Goal: Navigation & Orientation: Find specific page/section

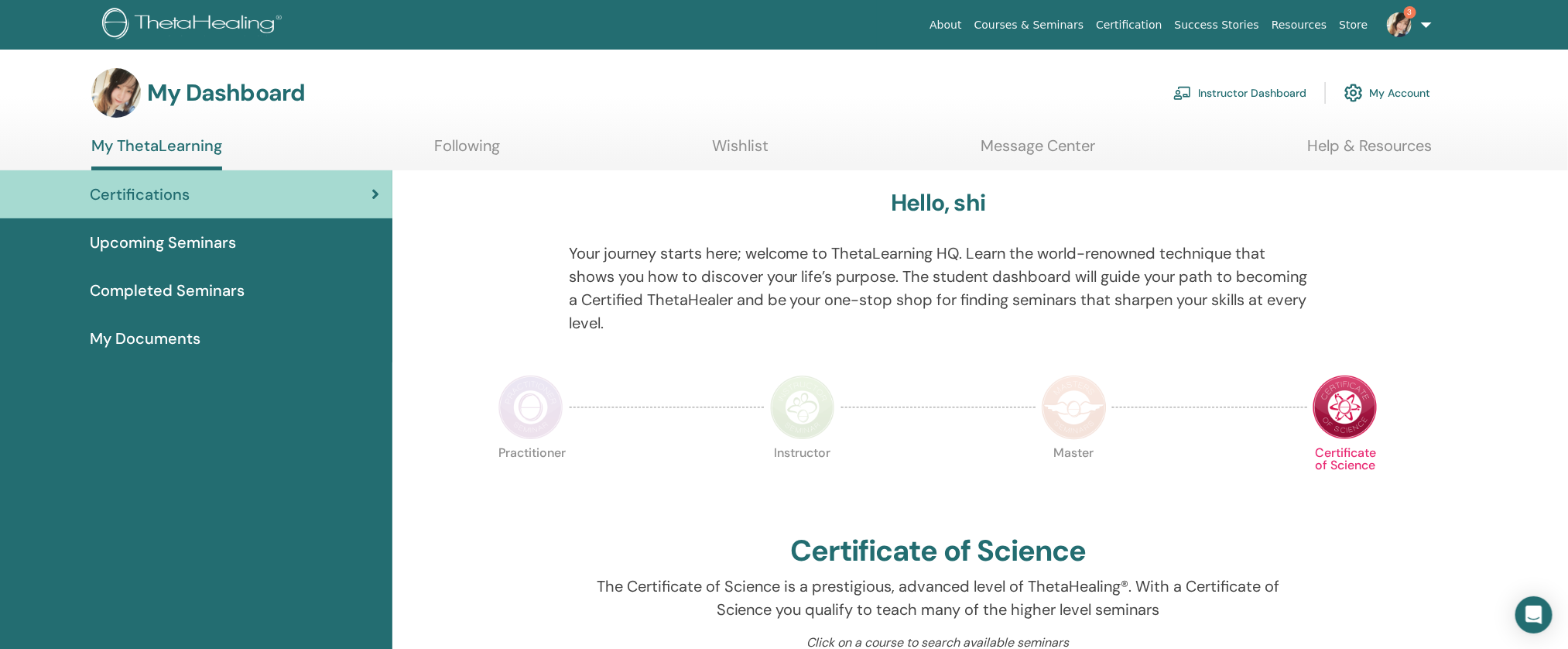
click at [1203, 93] on link "Instructor Dashboard" at bounding box center [1239, 92] width 133 height 34
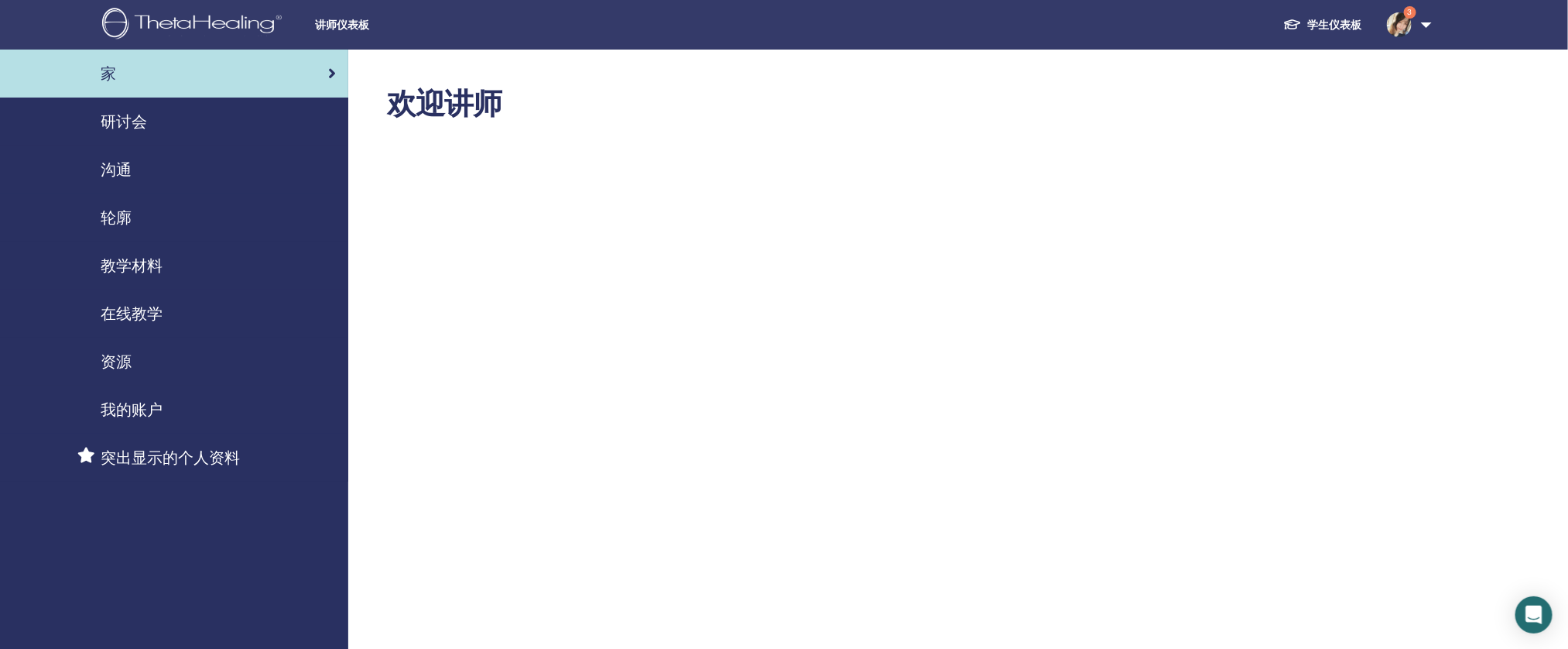
click at [108, 116] on font "研讨会" at bounding box center [124, 122] width 46 height 20
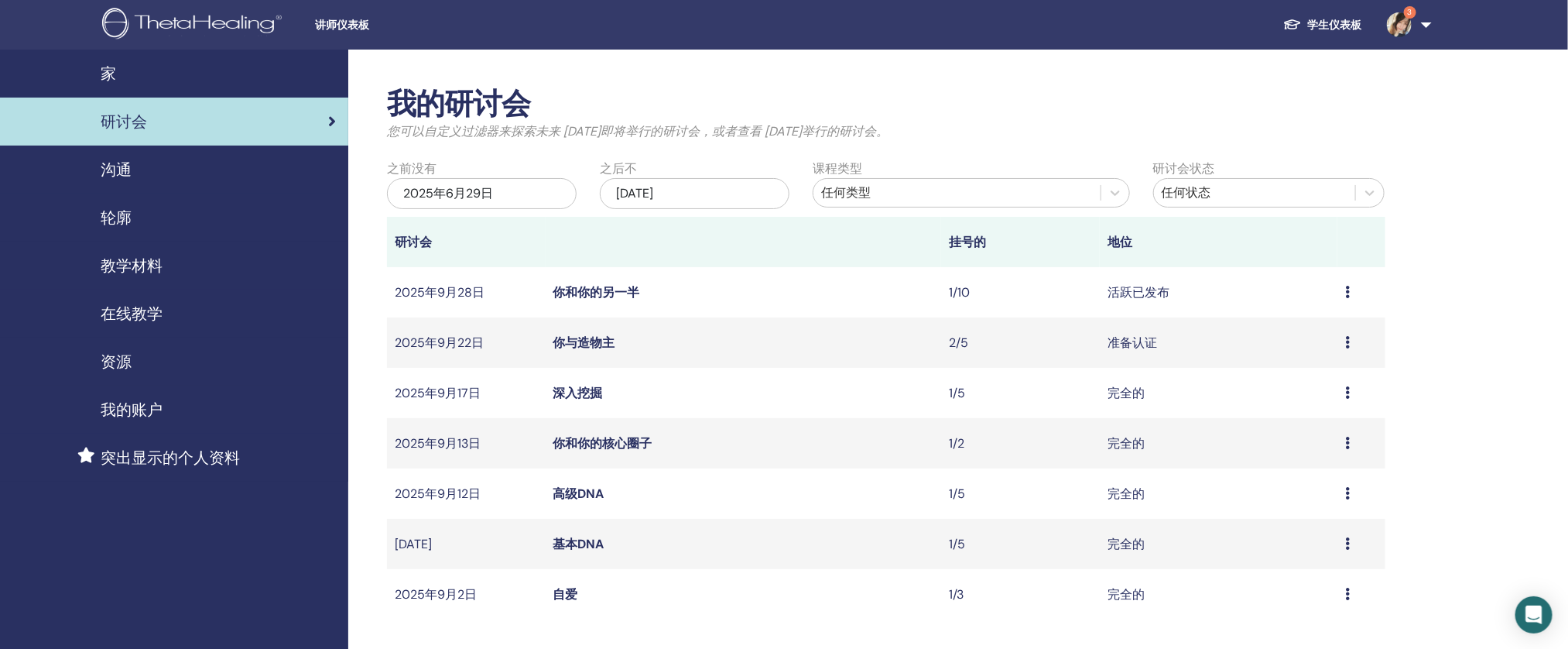
click at [192, 177] on div "沟通" at bounding box center [174, 170] width 324 height 24
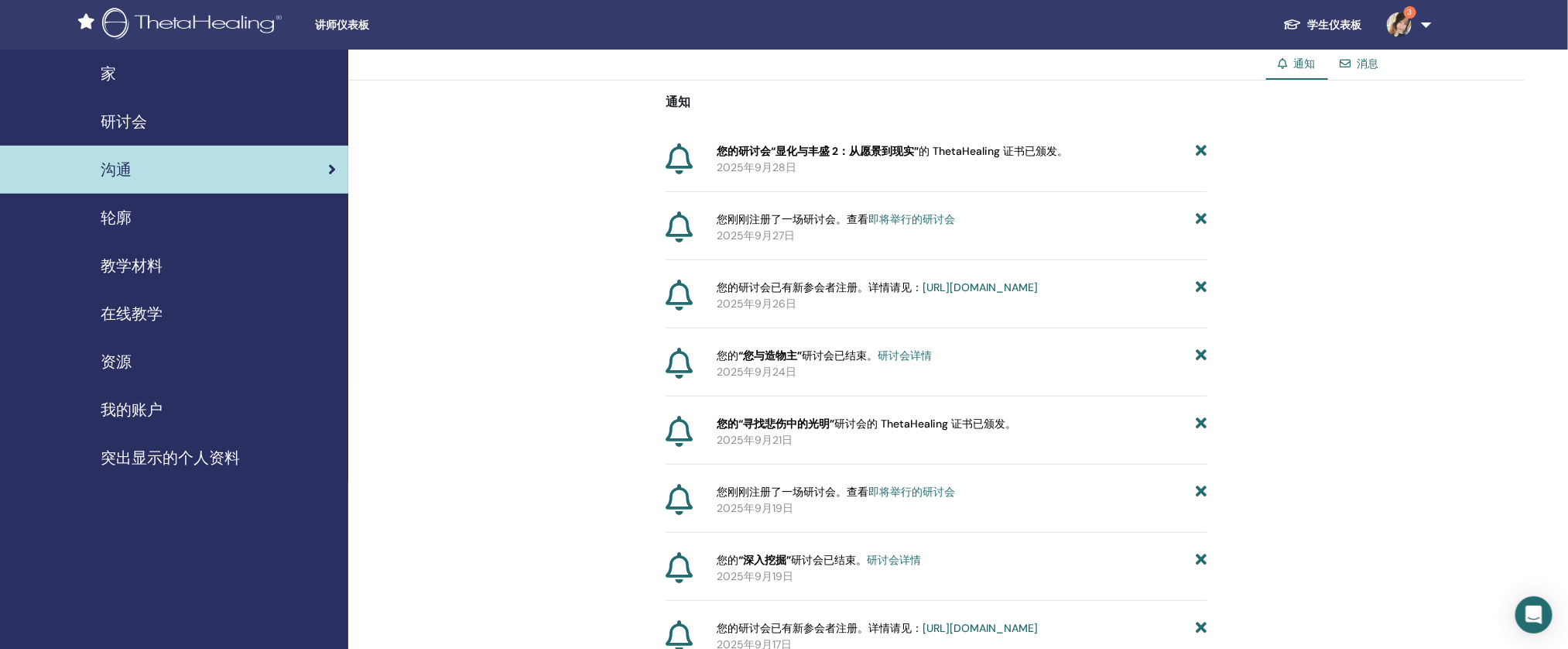
click at [182, 307] on div "在线教学" at bounding box center [174, 314] width 324 height 24
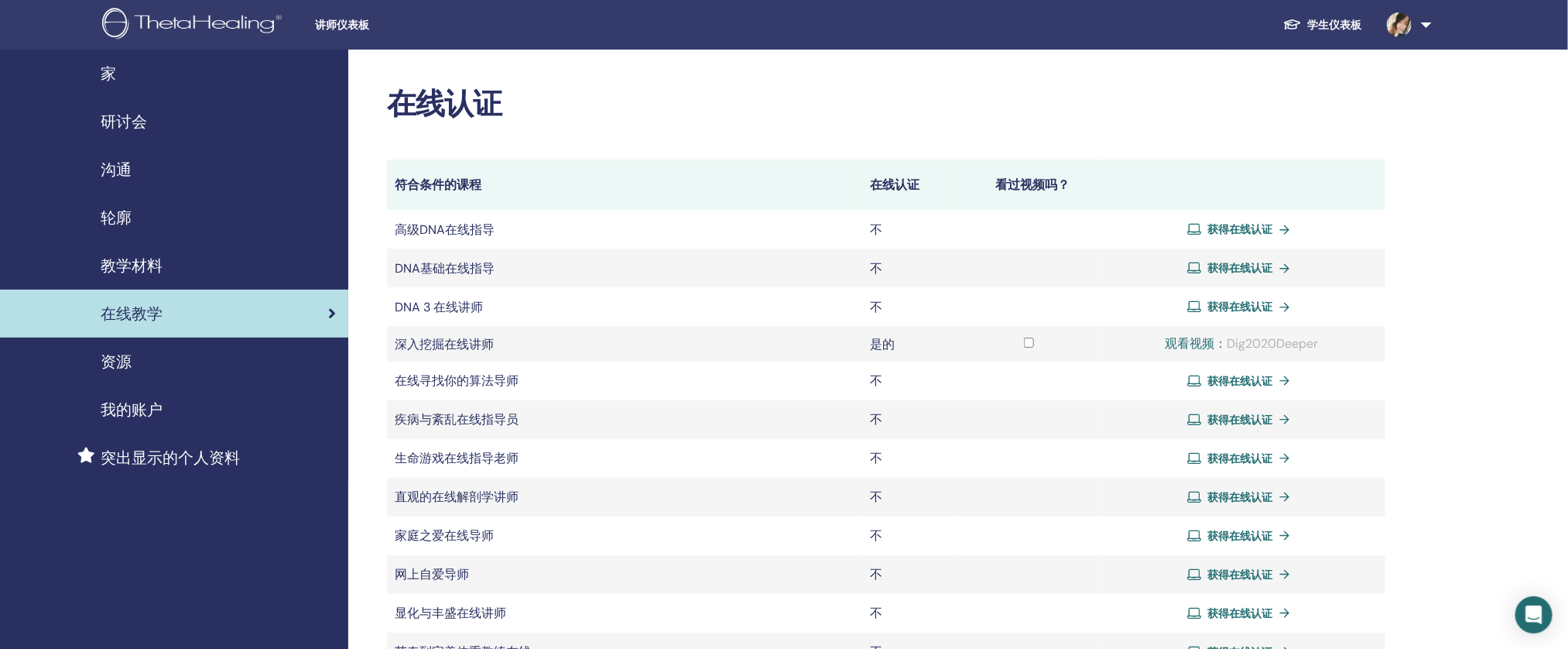
click at [224, 269] on div "教学材料" at bounding box center [174, 266] width 324 height 24
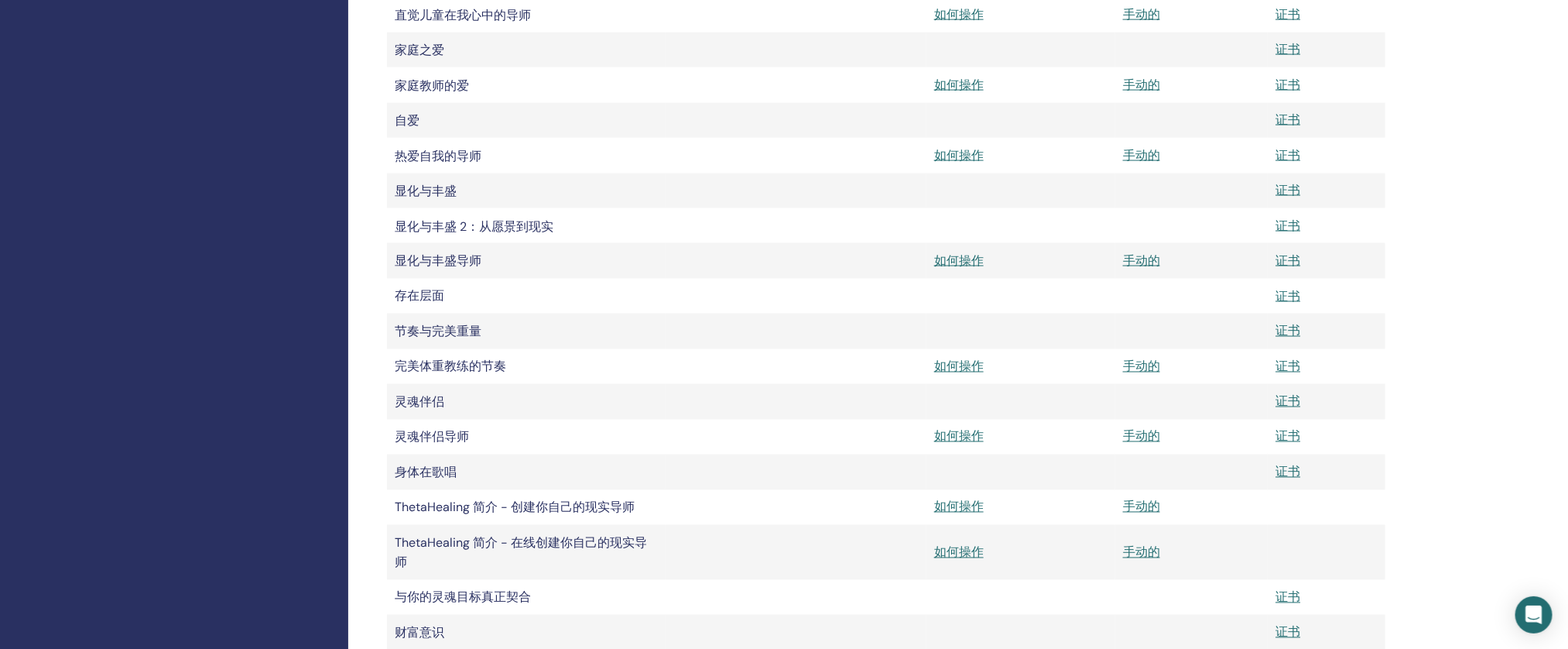
scroll to position [1221, 0]
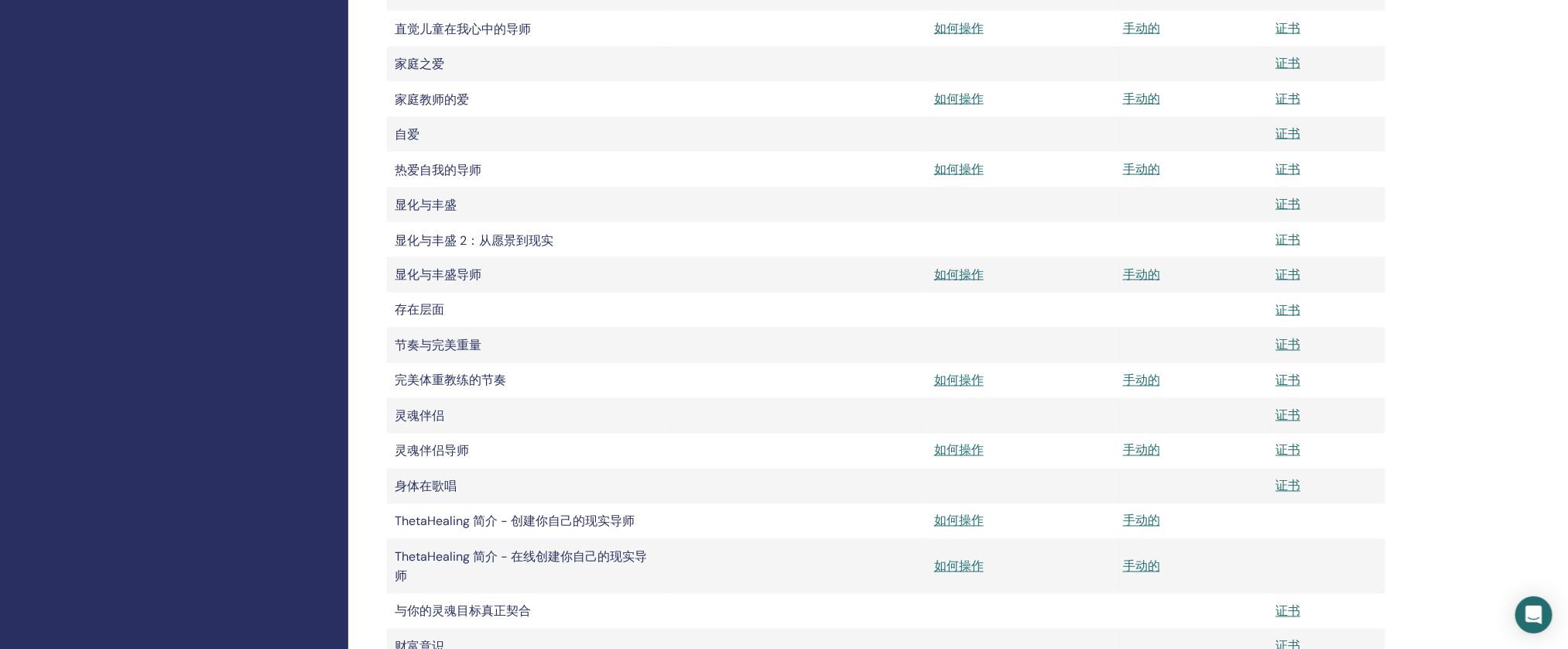
click at [1265, 251] on td at bounding box center [1192, 239] width 153 height 34
click at [1293, 248] on font "证书" at bounding box center [1287, 239] width 24 height 16
